Goal: Task Accomplishment & Management: Use online tool/utility

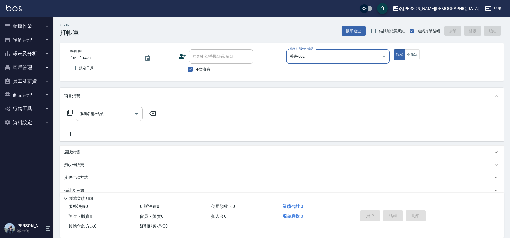
click at [98, 111] on div "服務名稱/代號 服務名稱/代號" at bounding box center [109, 114] width 67 height 14
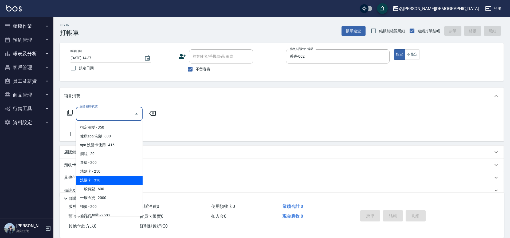
click at [107, 181] on span "洗髮卡 - 318" at bounding box center [109, 180] width 67 height 9
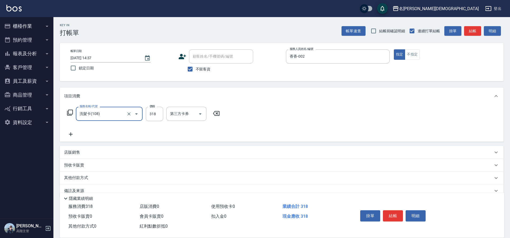
type input "洗髮卡(108)"
click at [307, 117] on icon "Open" at bounding box center [306, 114] width 6 height 6
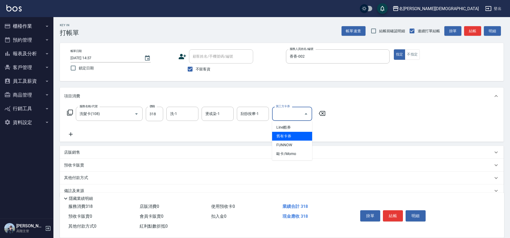
click at [290, 135] on span "舊有卡券" at bounding box center [292, 136] width 40 height 9
type input "舊有卡券"
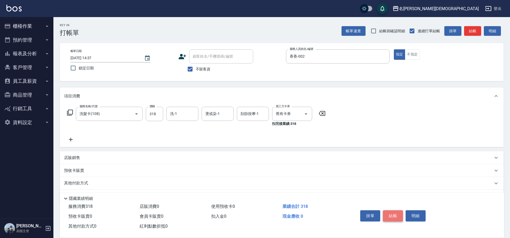
click at [391, 212] on button "結帳" at bounding box center [393, 215] width 20 height 11
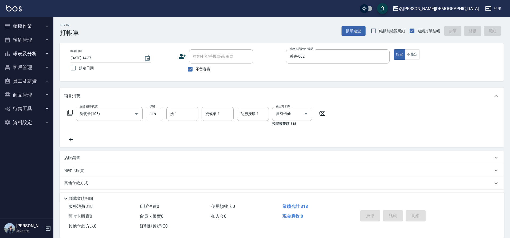
type input "[DATE] 16:22"
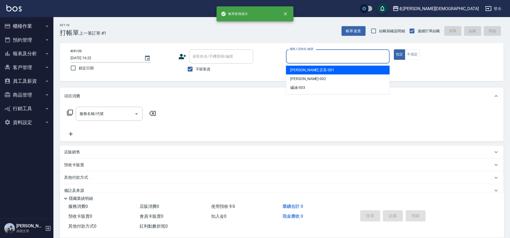
click at [295, 57] on input "服務人員姓名/編號" at bounding box center [337, 56] width 99 height 9
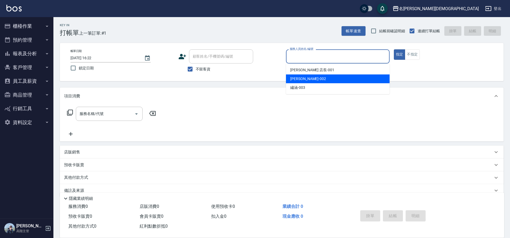
click at [300, 75] on div "香香 -002" at bounding box center [338, 78] width 104 height 9
type input "香香-002"
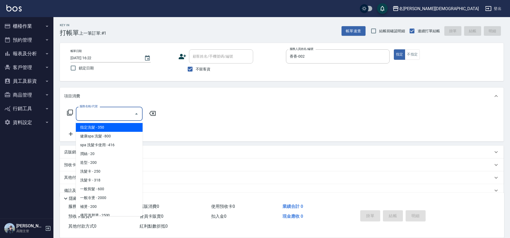
click at [115, 113] on input "服務名稱/代號" at bounding box center [105, 113] width 54 height 9
drag, startPoint x: 127, startPoint y: 128, endPoint x: 128, endPoint y: 124, distance: 4.1
click at [127, 128] on span "指定洗髮 - 350" at bounding box center [109, 127] width 67 height 9
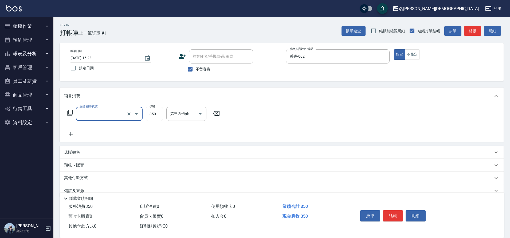
type input "指定洗髮(101)"
click at [396, 213] on button "結帳" at bounding box center [393, 215] width 20 height 11
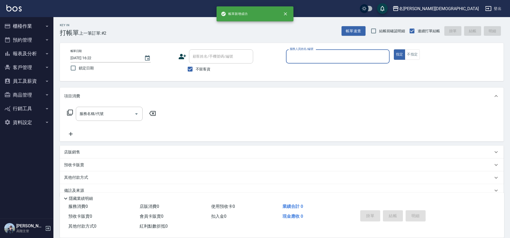
click at [308, 56] on input "服務人員姓名/編號" at bounding box center [337, 56] width 99 height 9
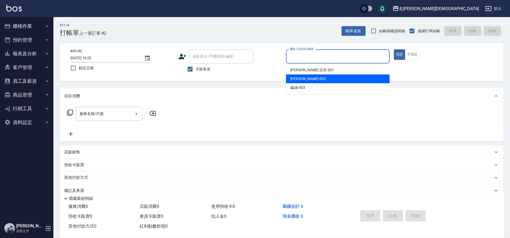
click at [310, 77] on div "香香 -002" at bounding box center [338, 78] width 104 height 9
type input "香香-002"
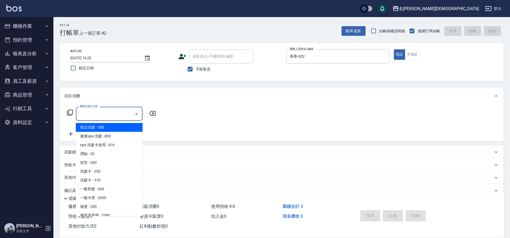
click at [109, 117] on input "服務名稱/代號" at bounding box center [105, 113] width 54 height 9
click at [115, 126] on span "指定洗髮 - 350" at bounding box center [109, 127] width 67 height 9
type input "指定洗髮(101)"
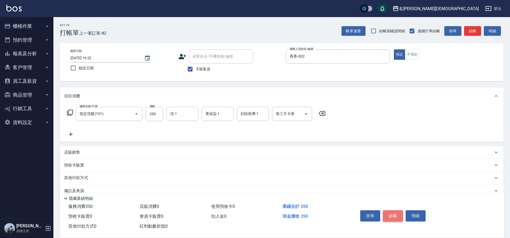
click at [398, 212] on button "結帳" at bounding box center [393, 215] width 20 height 11
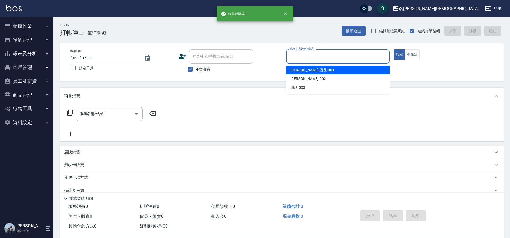
click at [305, 54] on input "服務人員姓名/編號" at bounding box center [337, 56] width 99 height 9
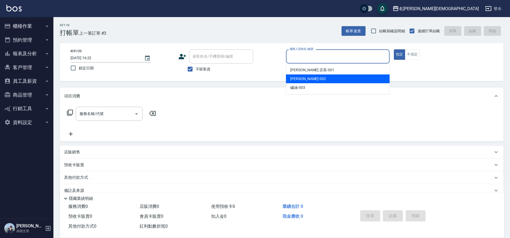
click at [306, 76] on div "香香 -002" at bounding box center [338, 78] width 104 height 9
type input "香香-002"
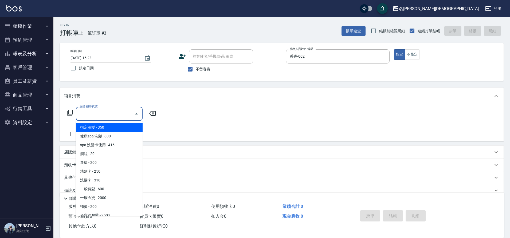
click at [87, 111] on div "服務名稱/代號 服務名稱/代號" at bounding box center [109, 114] width 67 height 14
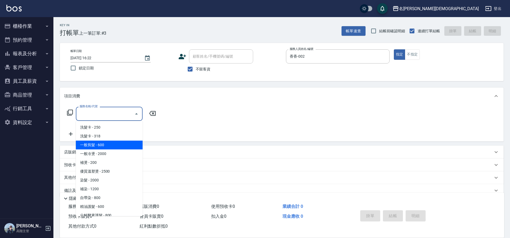
scroll to position [53, 0]
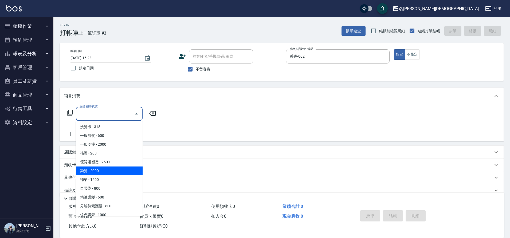
click at [108, 174] on span "染髮 - 2000" at bounding box center [109, 171] width 67 height 9
type input "染髮(401)"
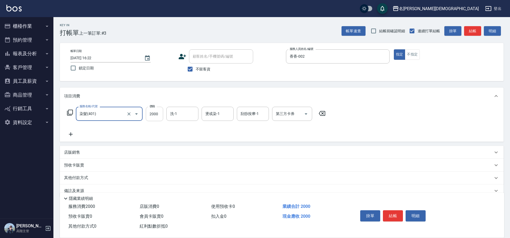
click at [161, 113] on input "2000" at bounding box center [154, 114] width 17 height 14
type input "2800"
click at [72, 133] on icon at bounding box center [70, 134] width 13 height 6
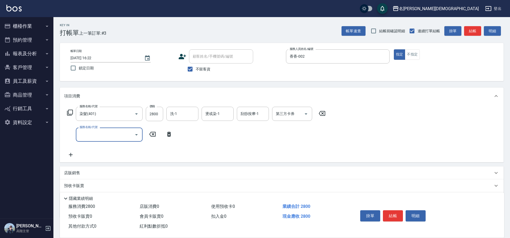
click at [133, 134] on icon "Open" at bounding box center [136, 135] width 6 height 6
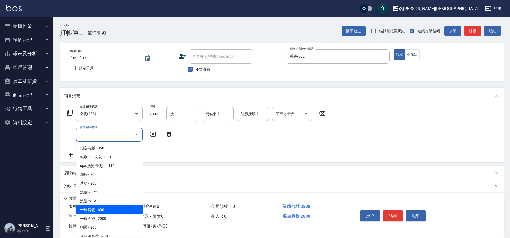
click at [124, 209] on span "一般剪髮 - 600" at bounding box center [109, 210] width 67 height 9
type input "一般剪髮(200)"
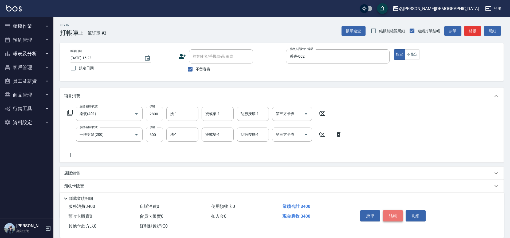
click at [395, 213] on button "結帳" at bounding box center [393, 215] width 20 height 11
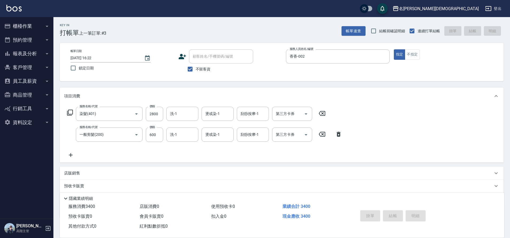
type input "[DATE] 16:23"
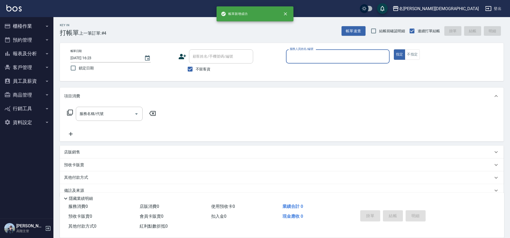
click at [304, 60] on input "服務人員姓名/編號" at bounding box center [337, 56] width 99 height 9
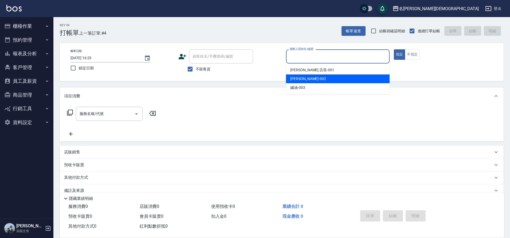
click at [301, 80] on span "香香 -002" at bounding box center [308, 79] width 36 height 6
type input "香香-002"
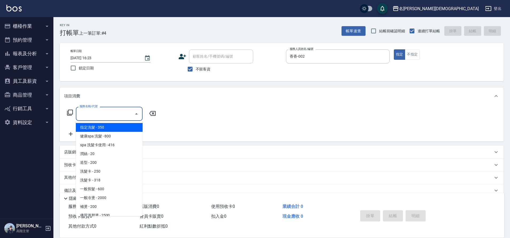
click at [115, 115] on input "服務名稱/代號" at bounding box center [105, 113] width 54 height 9
click at [109, 126] on span "指定洗髮 - 350" at bounding box center [109, 127] width 67 height 9
type input "指定洗髮(101)"
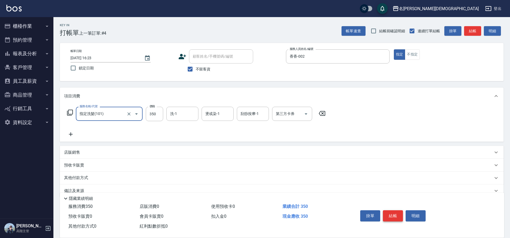
click at [392, 216] on button "結帳" at bounding box center [393, 215] width 20 height 11
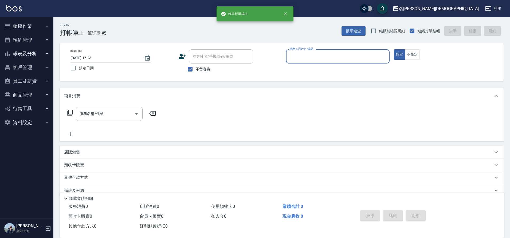
click at [315, 57] on input "服務人員姓名/編號" at bounding box center [337, 56] width 99 height 9
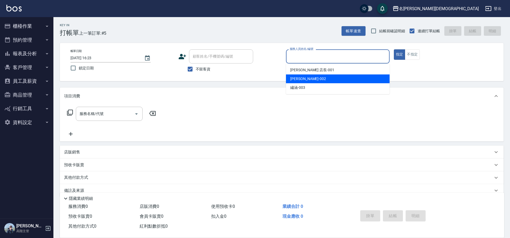
click at [309, 82] on div "香香 -002" at bounding box center [338, 78] width 104 height 9
type input "香香-002"
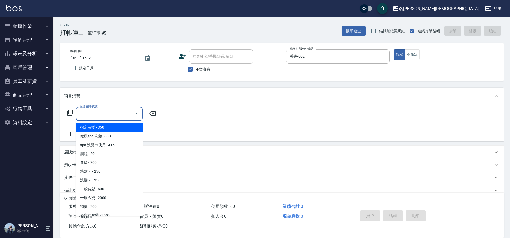
click at [89, 115] on div "服務名稱/代號 服務名稱/代號" at bounding box center [109, 114] width 67 height 14
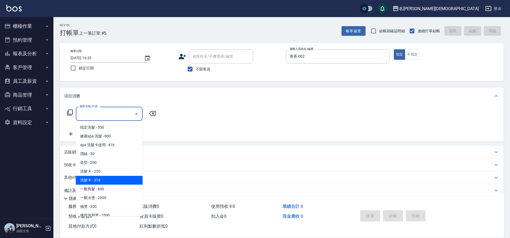
click at [107, 177] on span "洗髮卡 - 318" at bounding box center [109, 180] width 67 height 9
type input "洗髮卡(108)"
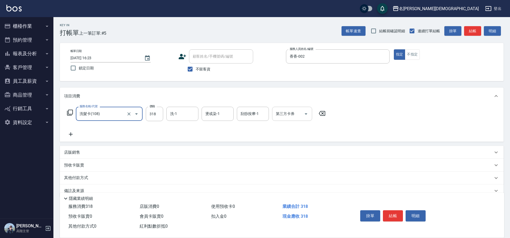
click at [308, 114] on icon "Open" at bounding box center [306, 114] width 6 height 6
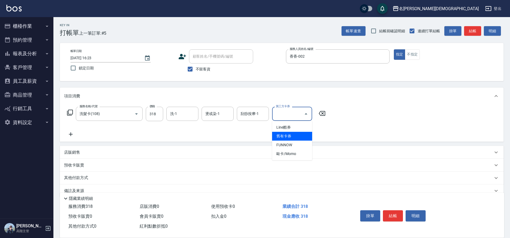
click at [297, 137] on span "舊有卡券" at bounding box center [292, 136] width 40 height 9
type input "舊有卡券"
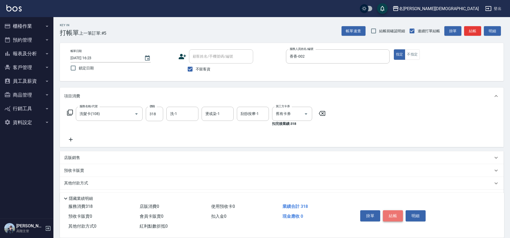
click at [392, 215] on button "結帳" at bounding box center [393, 215] width 20 height 11
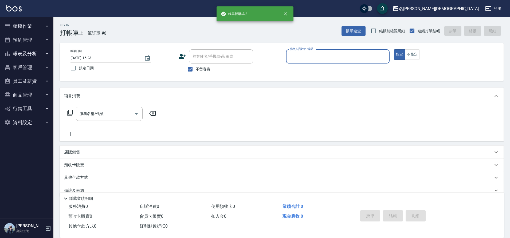
click at [35, 27] on button "櫃檯作業" at bounding box center [26, 26] width 49 height 14
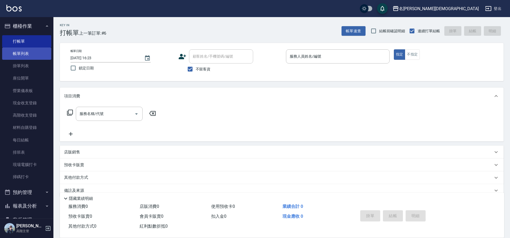
click at [31, 53] on link "帳單列表" at bounding box center [26, 54] width 49 height 12
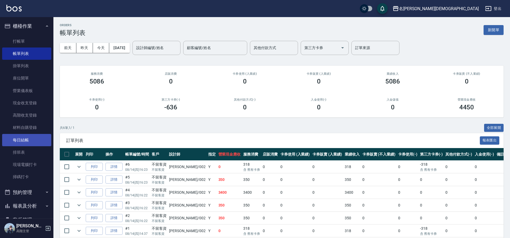
click at [29, 141] on link "每日結帳" at bounding box center [26, 140] width 49 height 12
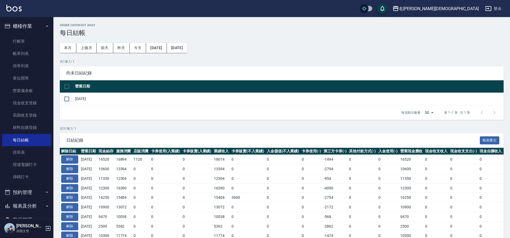
click at [68, 99] on input "checkbox" at bounding box center [66, 98] width 11 height 11
checkbox input "true"
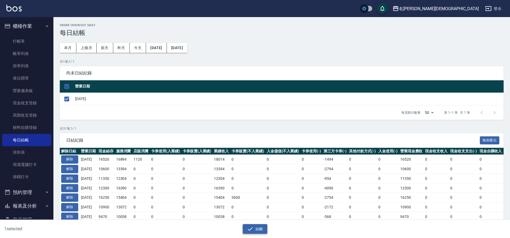
click at [255, 229] on button "結帳" at bounding box center [255, 229] width 25 height 10
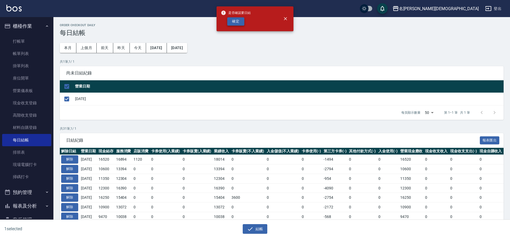
click at [236, 20] on button "確定" at bounding box center [235, 21] width 17 height 8
checkbox input "false"
